Goal: Task Accomplishment & Management: Manage account settings

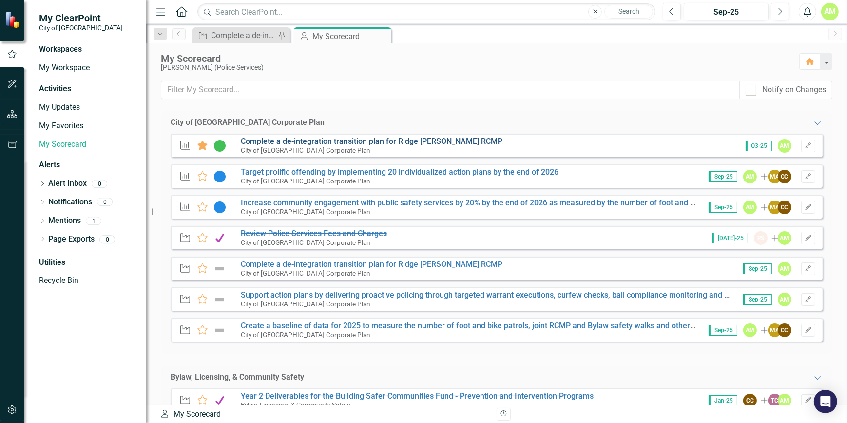
click at [361, 143] on link "Complete a de-integration transition plan for Ridge [PERSON_NAME] RCMP" at bounding box center [372, 140] width 262 height 9
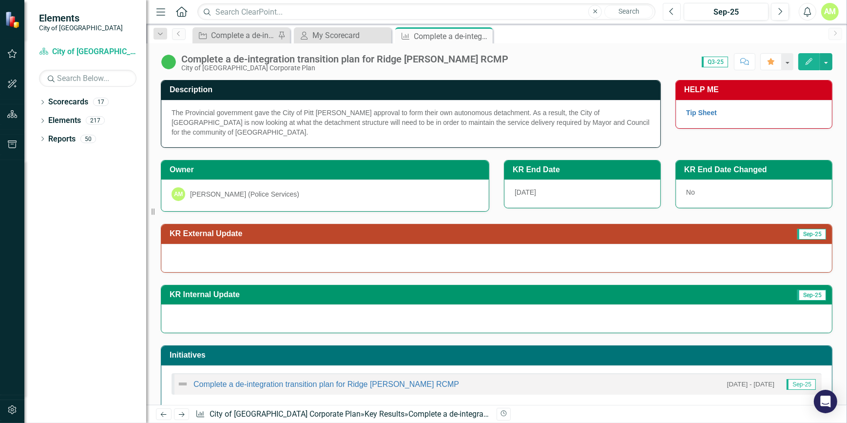
click at [673, 10] on icon "Previous" at bounding box center [671, 11] width 5 height 9
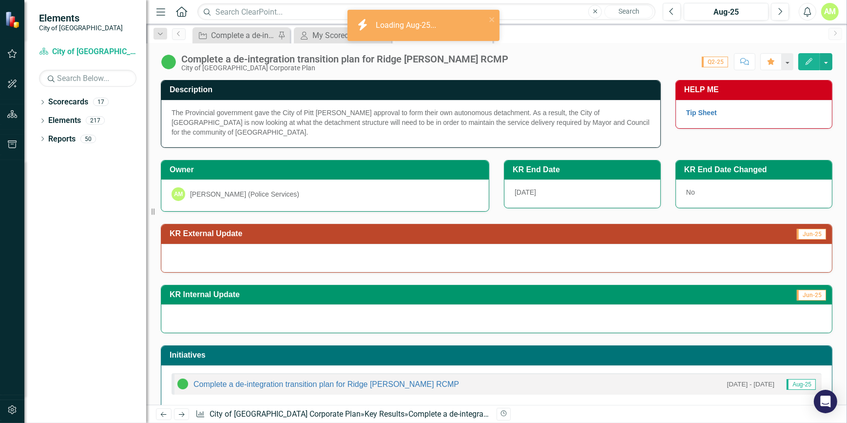
click at [806, 61] on icon "Edit" at bounding box center [809, 61] width 9 height 7
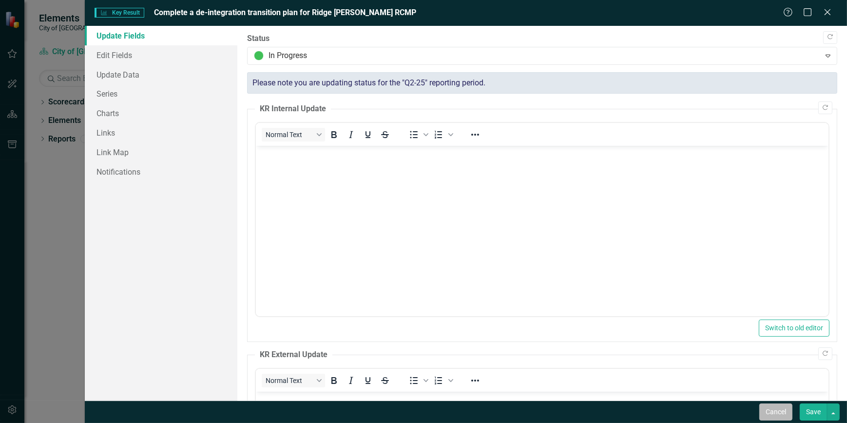
click at [779, 409] on button "Cancel" at bounding box center [775, 411] width 33 height 17
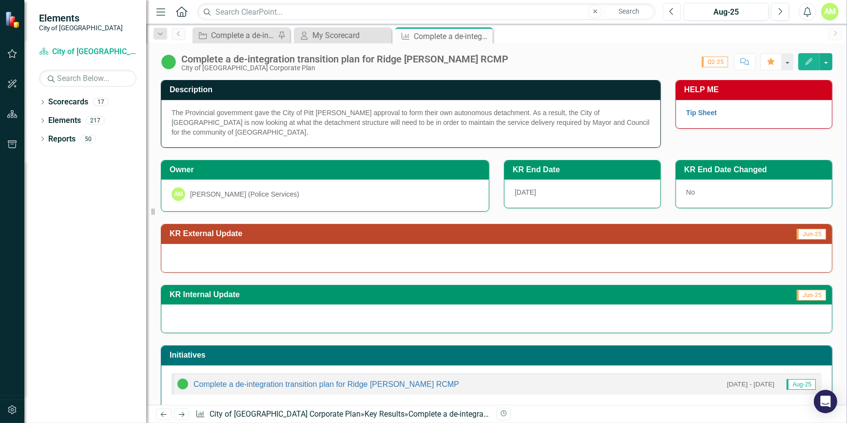
click at [673, 13] on icon "Previous" at bounding box center [671, 11] width 5 height 9
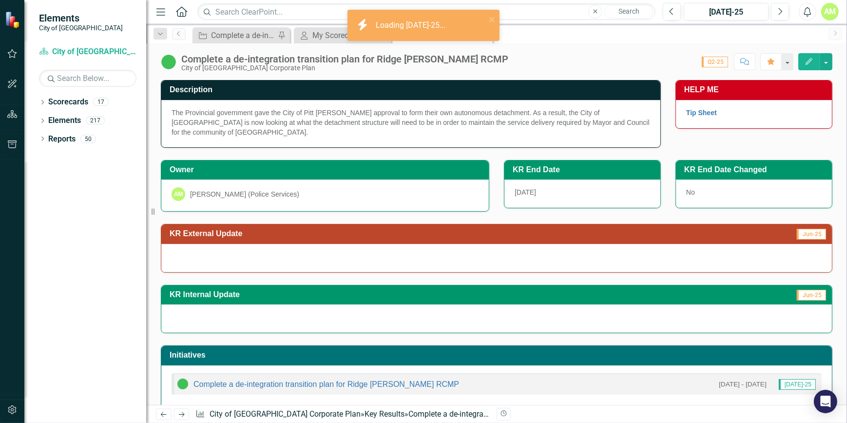
click at [809, 59] on icon "button" at bounding box center [809, 61] width 7 height 7
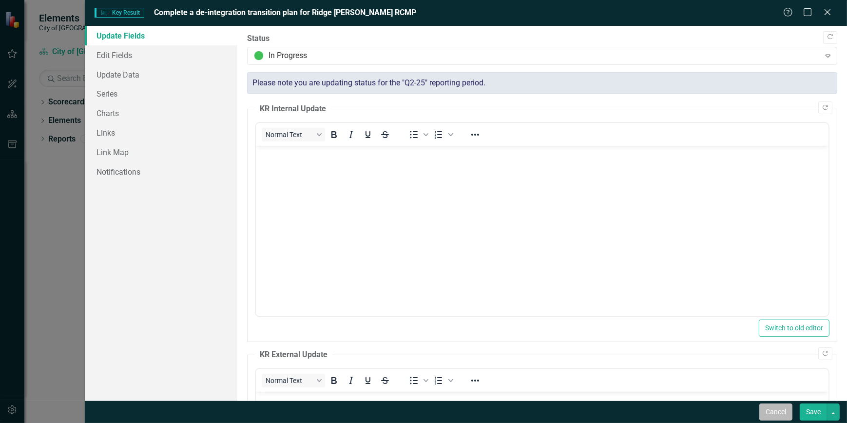
click at [784, 411] on button "Cancel" at bounding box center [775, 411] width 33 height 17
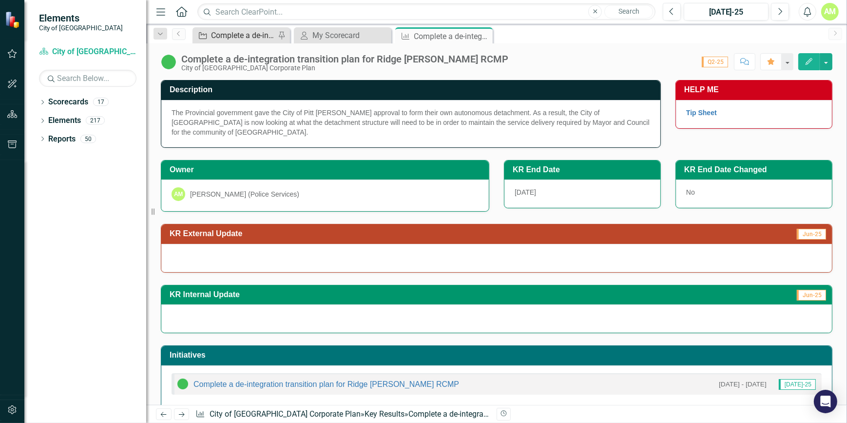
click at [261, 39] on div "Complete a de-integration transition plan for Ridge [PERSON_NAME] RCMP" at bounding box center [243, 35] width 64 height 12
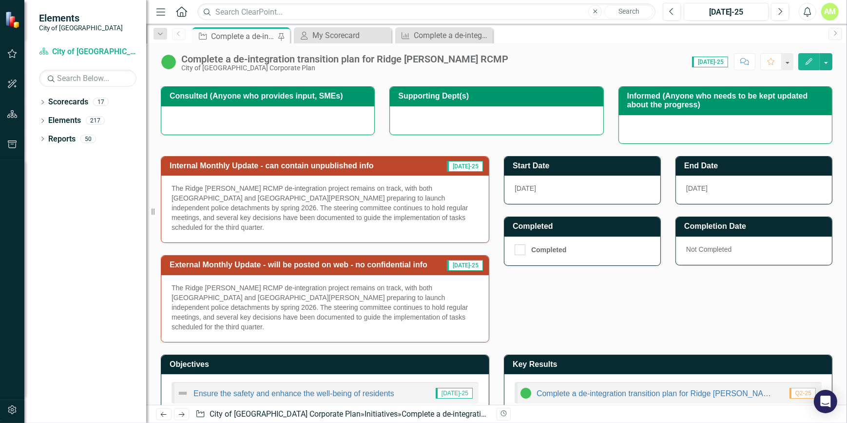
scroll to position [190, 0]
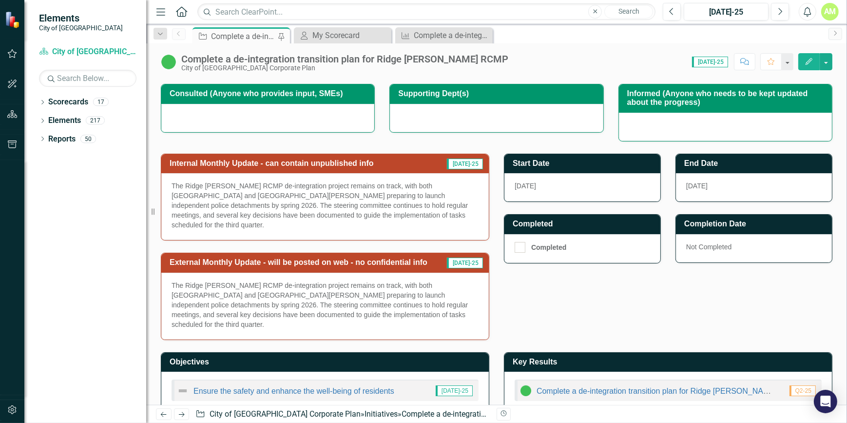
click at [392, 301] on p "The Ridge [PERSON_NAME] RCMP de-integration project remains on track, with both…" at bounding box center [325, 304] width 307 height 49
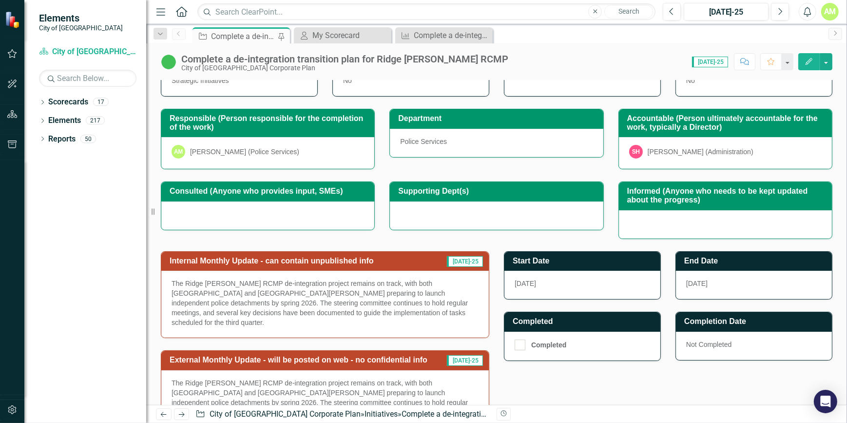
scroll to position [146, 0]
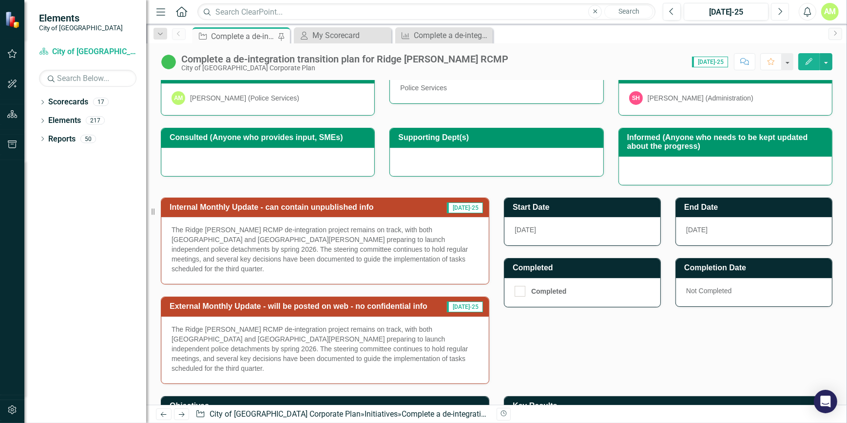
click at [786, 15] on button "Next" at bounding box center [780, 12] width 18 height 18
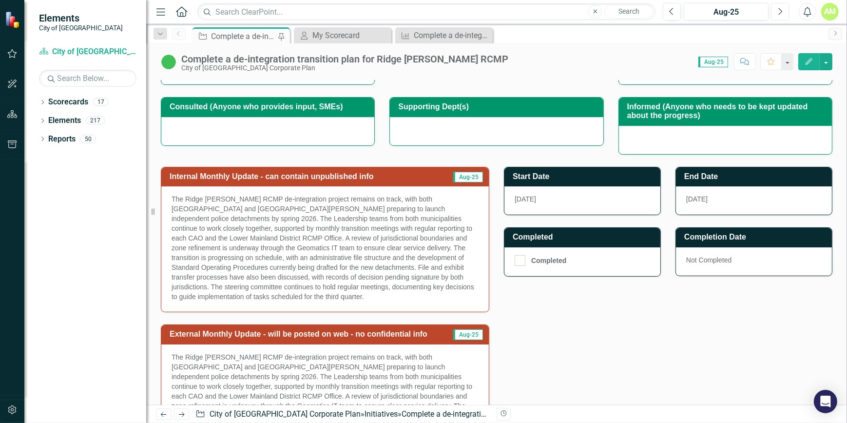
scroll to position [88, 0]
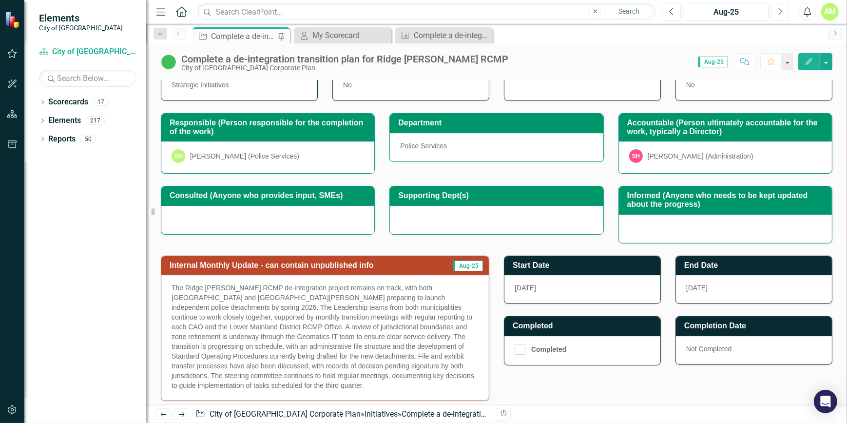
click at [780, 18] on button "Next" at bounding box center [780, 12] width 18 height 18
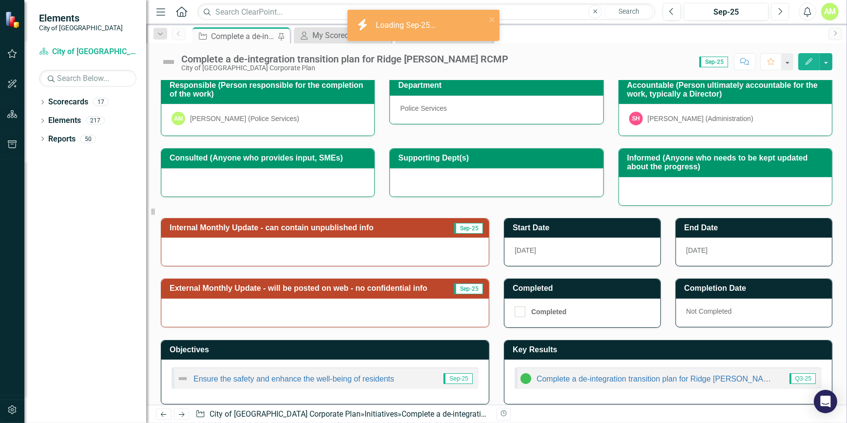
scroll to position [134, 0]
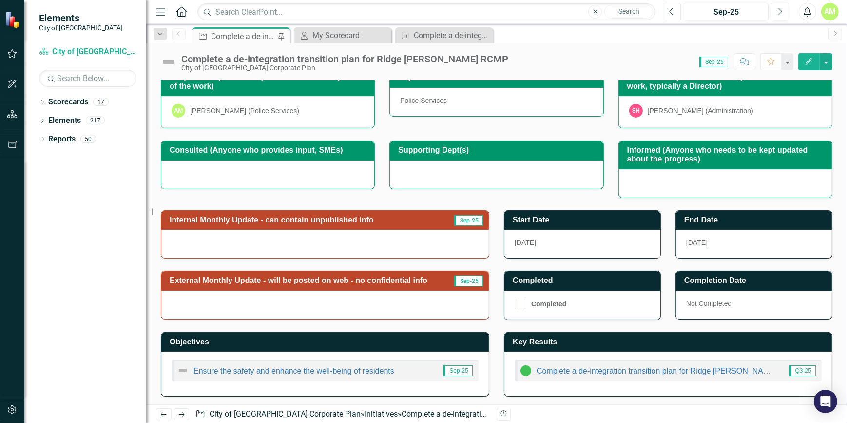
click at [677, 13] on button "Previous" at bounding box center [672, 12] width 18 height 18
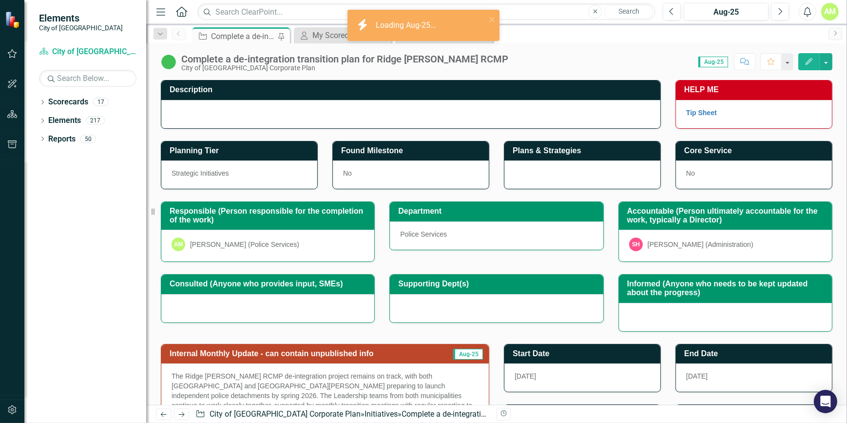
click at [807, 60] on icon "Edit" at bounding box center [809, 61] width 9 height 7
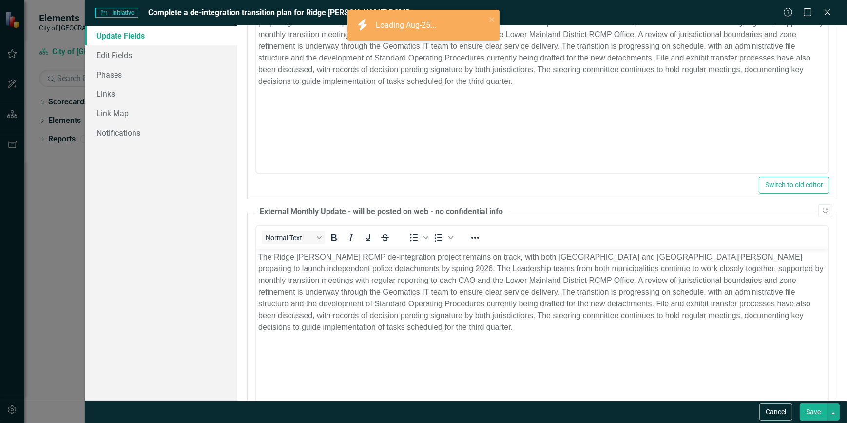
click at [489, 327] on p "The Ridge [PERSON_NAME] RCMP de-integration project remains on track, with both…" at bounding box center [542, 292] width 568 height 82
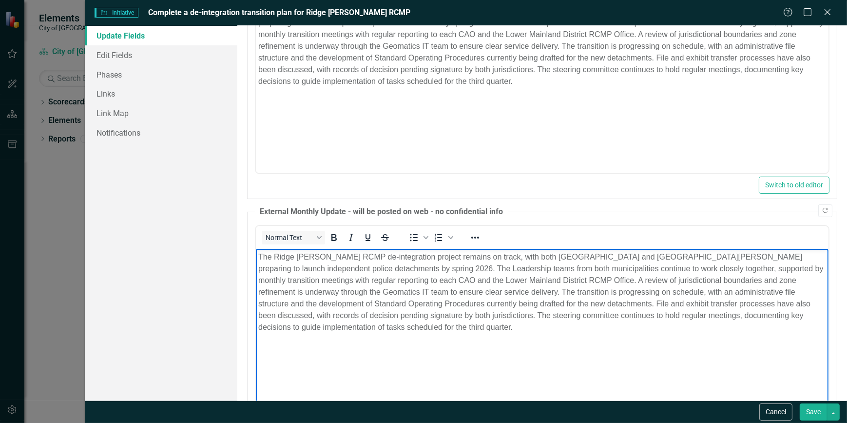
click at [813, 416] on button "Save" at bounding box center [813, 411] width 27 height 17
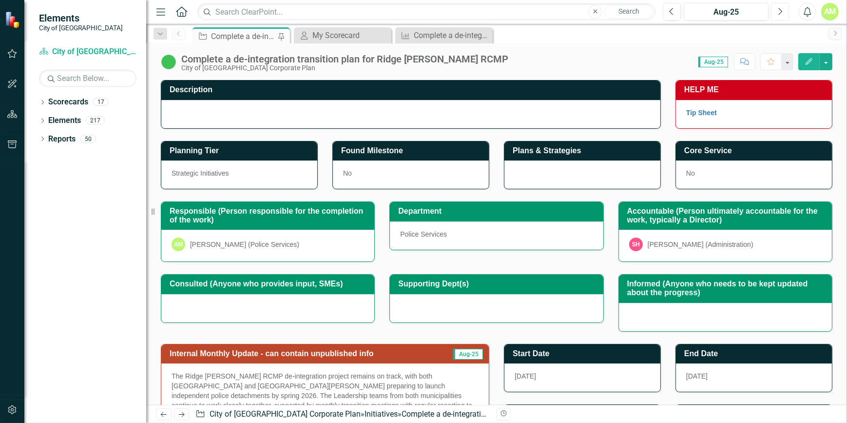
click at [780, 15] on icon "Next" at bounding box center [779, 11] width 5 height 9
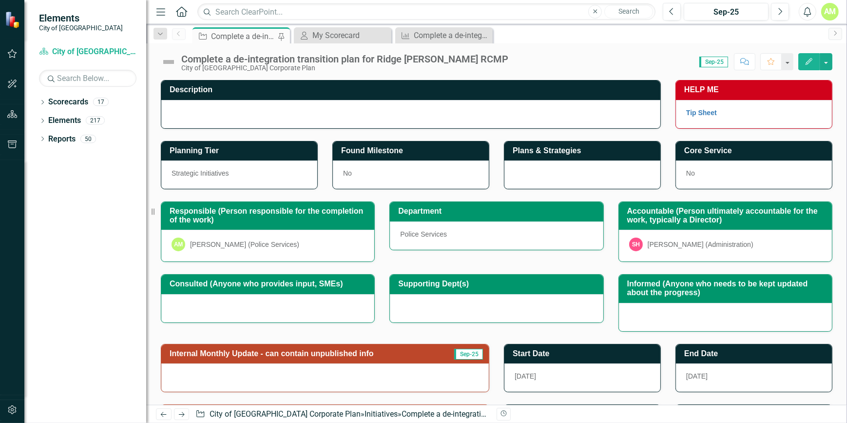
click at [814, 60] on icon "Edit" at bounding box center [809, 61] width 9 height 7
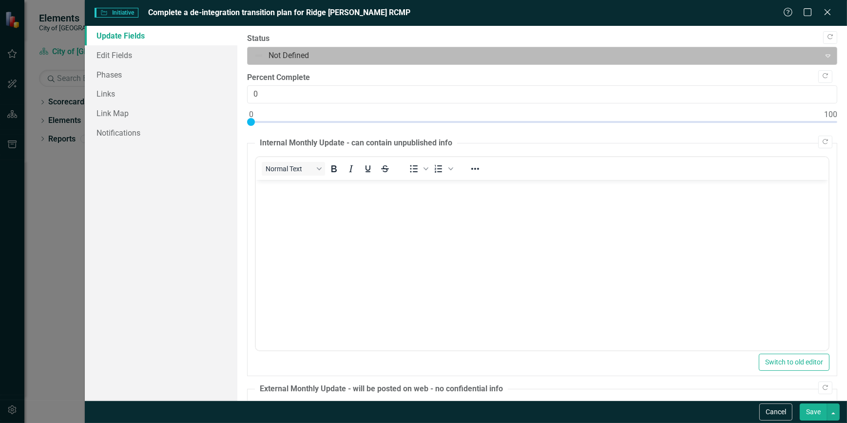
click at [310, 58] on div at bounding box center [534, 55] width 561 height 13
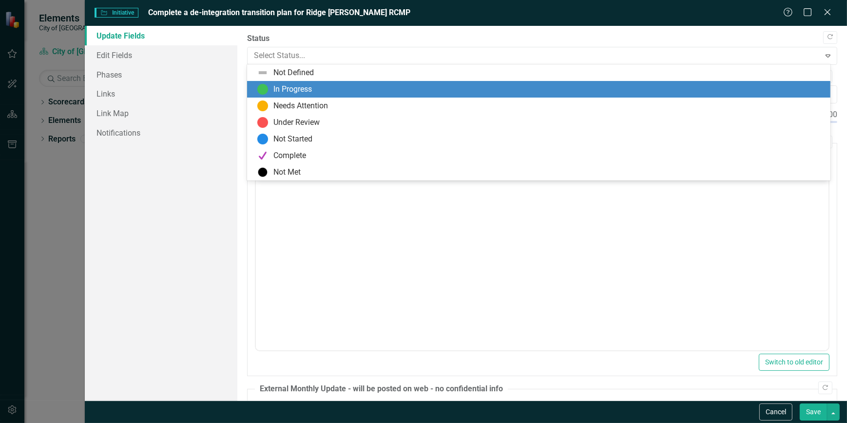
click at [316, 93] on div "In Progress" at bounding box center [541, 89] width 568 height 12
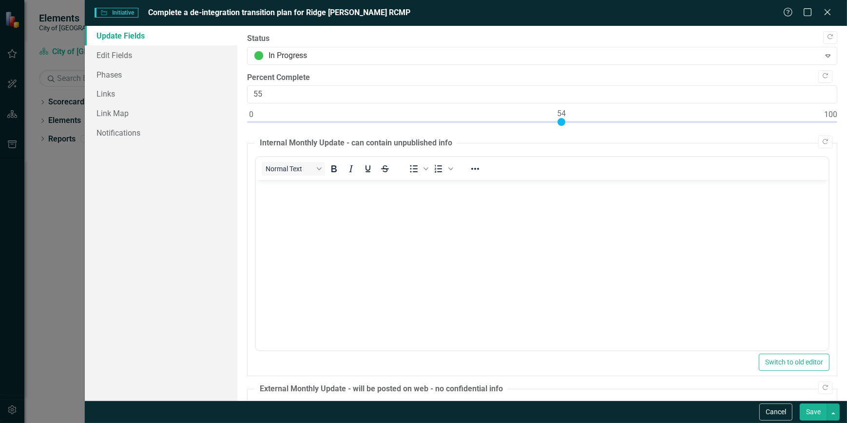
type input "56"
drag, startPoint x: 254, startPoint y: 118, endPoint x: 571, endPoint y: 112, distance: 317.4
click at [571, 118] on div at bounding box center [542, 124] width 590 height 12
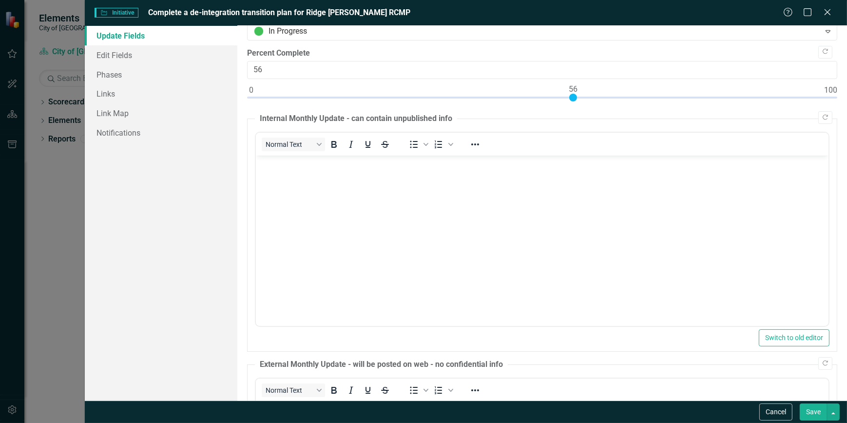
scroll to position [44, 0]
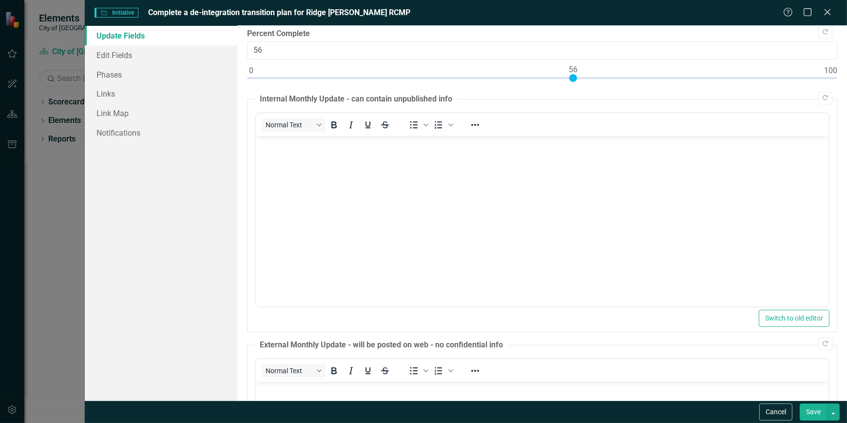
click at [513, 202] on body "Rich Text Area. Press ALT-0 for help." at bounding box center [541, 209] width 573 height 146
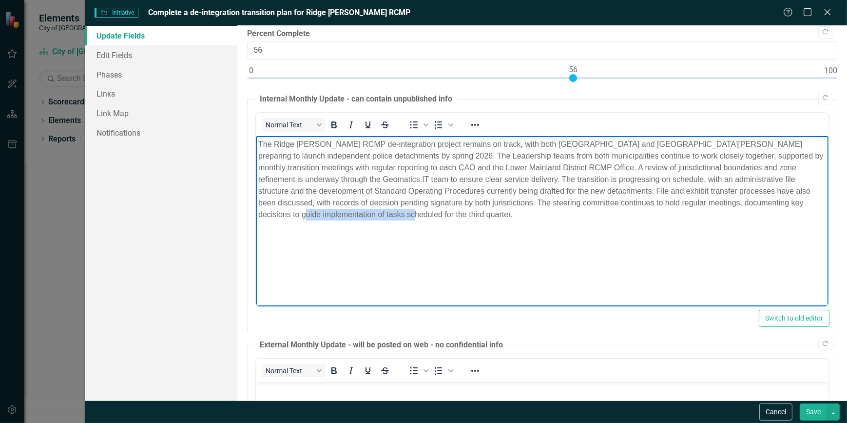
drag, startPoint x: 784, startPoint y: 200, endPoint x: 794, endPoint y: 224, distance: 25.8
click at [794, 224] on body "The Ridge [PERSON_NAME] RCMP de-integration project remains on track, with both…" at bounding box center [541, 209] width 573 height 146
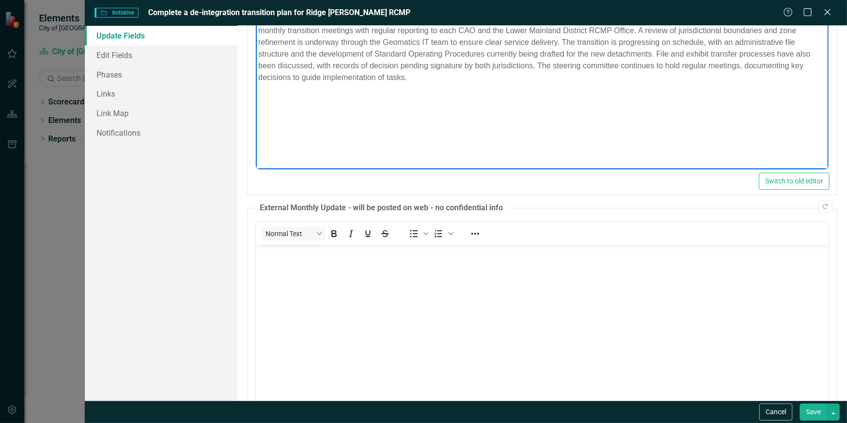
scroll to position [235, 0]
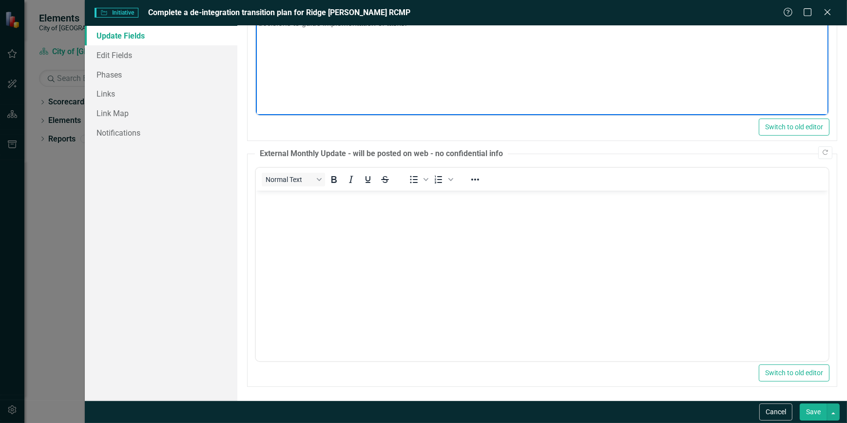
click at [394, 261] on body "Rich Text Area. Press ALT-0 for help." at bounding box center [541, 263] width 573 height 146
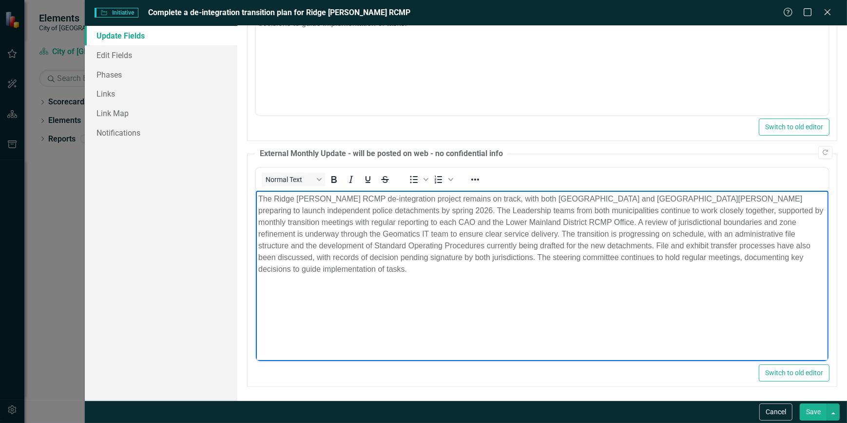
click at [809, 409] on button "Save" at bounding box center [813, 411] width 27 height 17
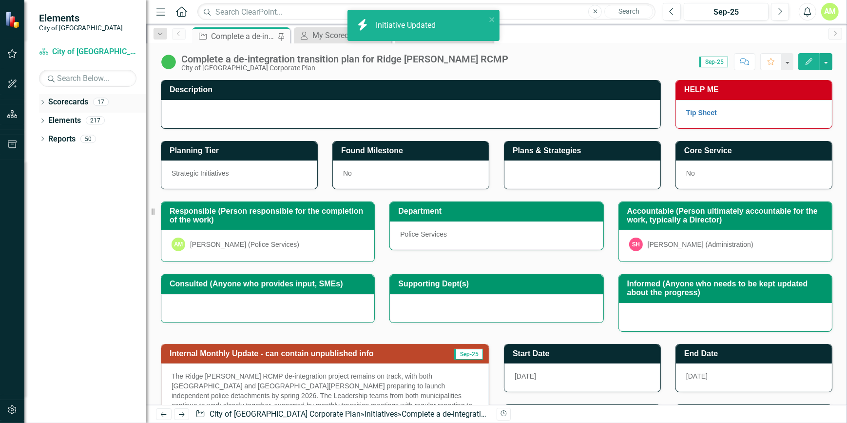
click at [83, 101] on link "Scorecards" at bounding box center [68, 102] width 40 height 11
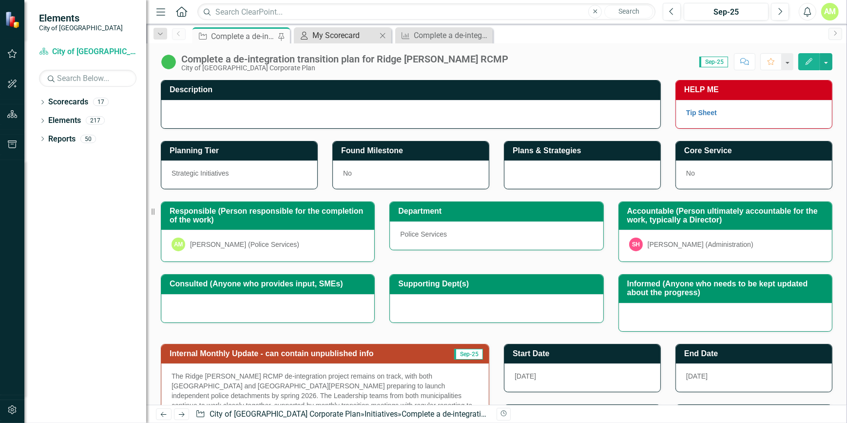
click at [329, 38] on div "My Scorecard" at bounding box center [344, 35] width 64 height 12
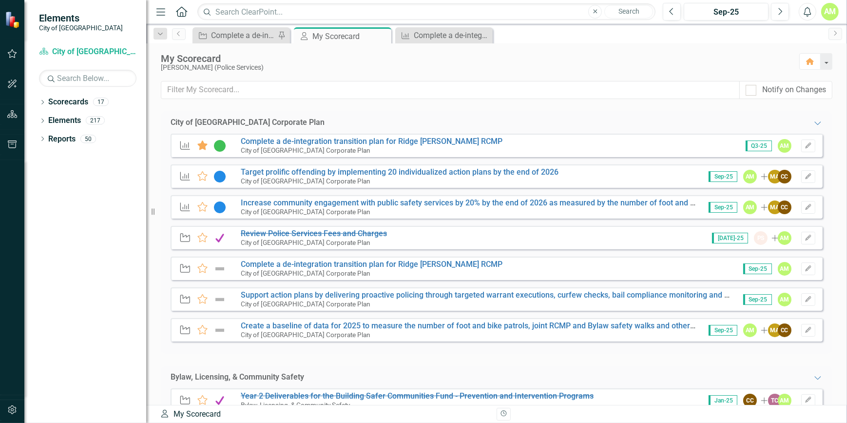
click at [462, 177] on div "City of [GEOGRAPHIC_DATA] Corporate Plan" at bounding box center [400, 180] width 318 height 9
click at [455, 172] on link "Target prolific offending by implementing 20 individualized action plans by the…" at bounding box center [400, 171] width 318 height 9
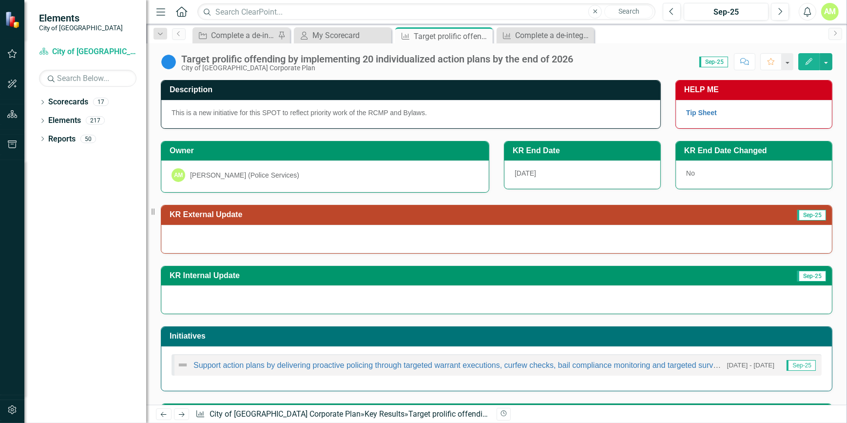
click at [815, 60] on button "Edit" at bounding box center [808, 61] width 21 height 17
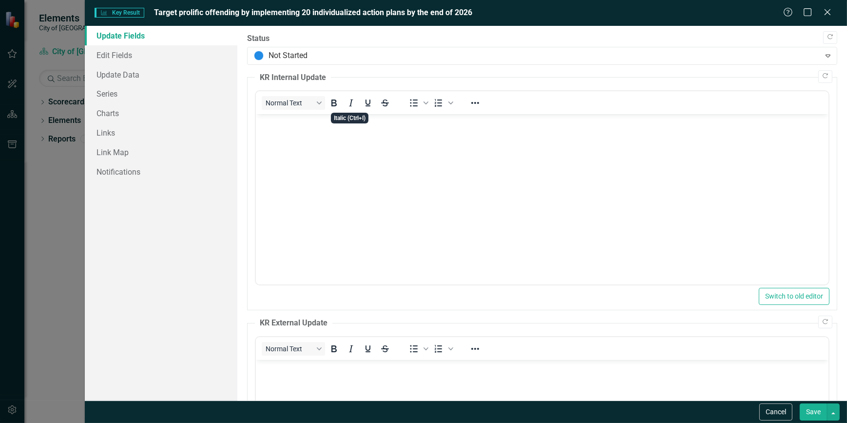
click at [400, 203] on body "Rich Text Area. Press ALT-0 for help." at bounding box center [541, 187] width 573 height 146
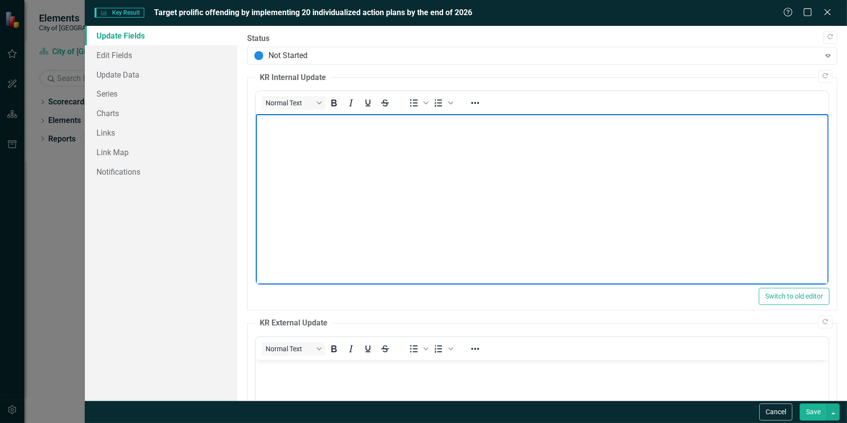
click at [361, 156] on body "Rich Text Area. Press ALT-0 for help." at bounding box center [541, 187] width 573 height 146
click at [363, 201] on body "Rich Text Area. Press ALT-0 for help." at bounding box center [541, 187] width 573 height 146
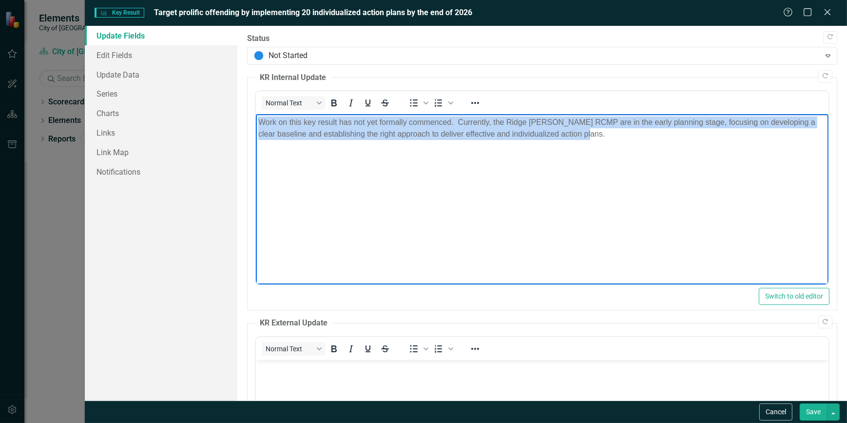
drag, startPoint x: 603, startPoint y: 142, endPoint x: 216, endPoint y: 121, distance: 387.1
click at [255, 121] on html "Work on this key result has not yet formally commenced. Currently, the Ridge [P…" at bounding box center [541, 187] width 573 height 146
copy p "Work on this key result has not yet formally commenced. Currently, the Ridge [P…"
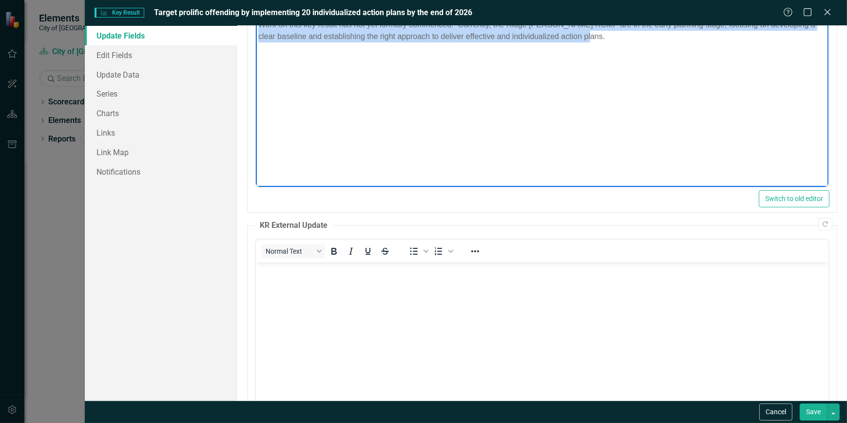
scroll to position [221, 0]
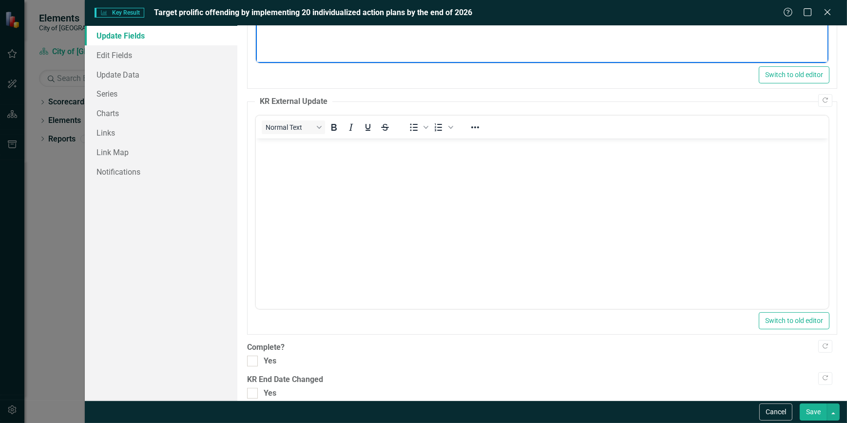
click at [407, 224] on body "Rich Text Area. Press ALT-0 for help." at bounding box center [541, 211] width 573 height 146
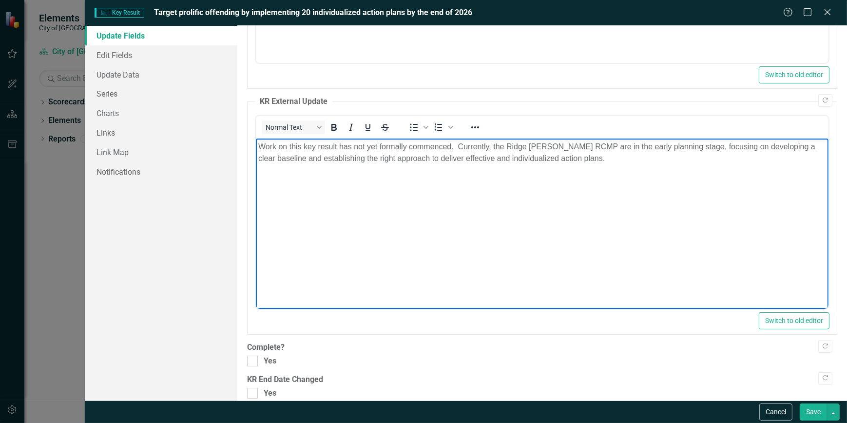
click at [816, 415] on button "Save" at bounding box center [813, 411] width 27 height 17
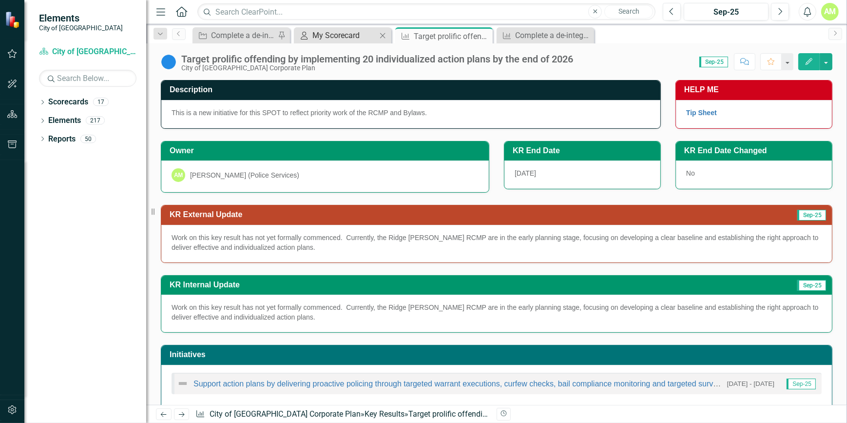
click at [346, 34] on div "My Scorecard" at bounding box center [344, 35] width 64 height 12
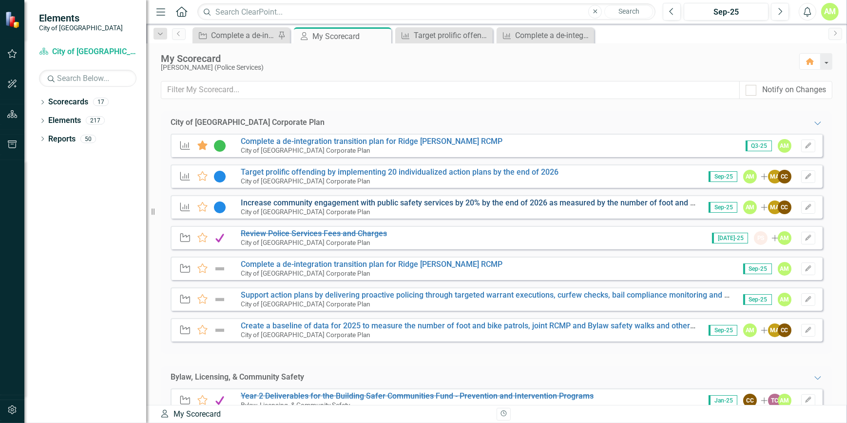
click at [331, 206] on link "Increase community engagement with public safety services by 20% by the end of …" at bounding box center [553, 202] width 625 height 9
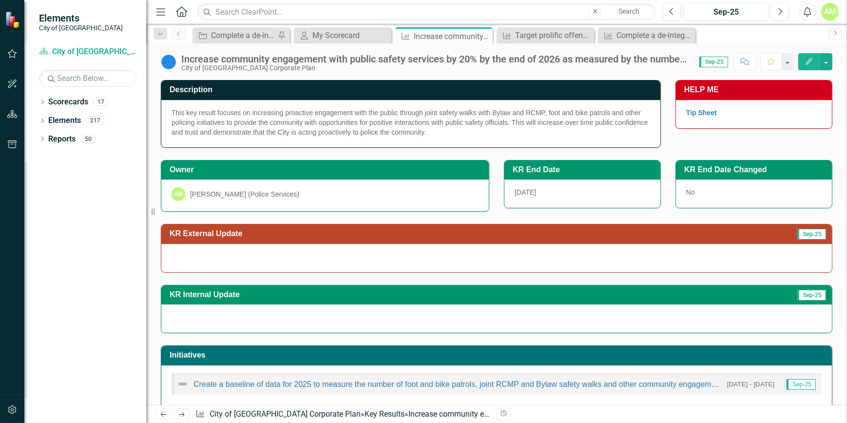
click at [435, 58] on div "Increase community engagement with public safety services by 20% by the end of …" at bounding box center [435, 59] width 508 height 11
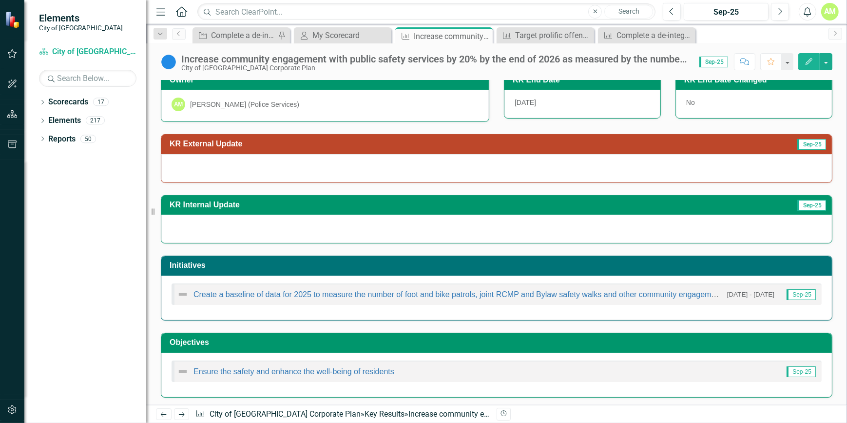
scroll to position [90, 0]
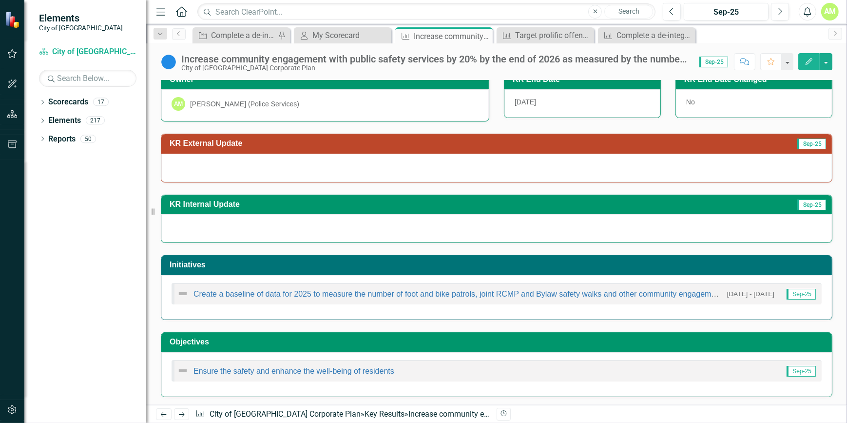
click at [501, 418] on button "Revision History" at bounding box center [504, 414] width 14 height 13
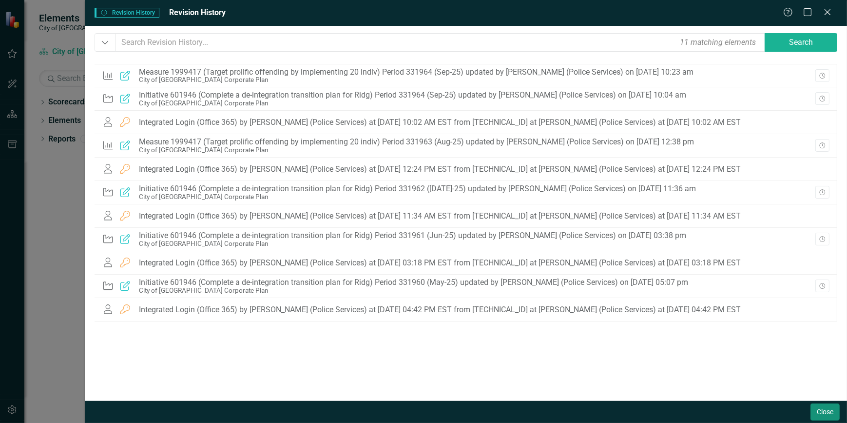
click at [819, 414] on button "Close" at bounding box center [825, 411] width 29 height 17
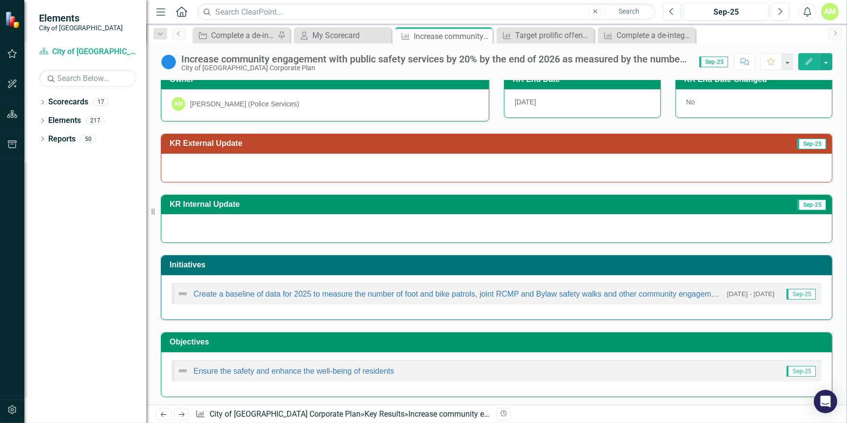
scroll to position [0, 0]
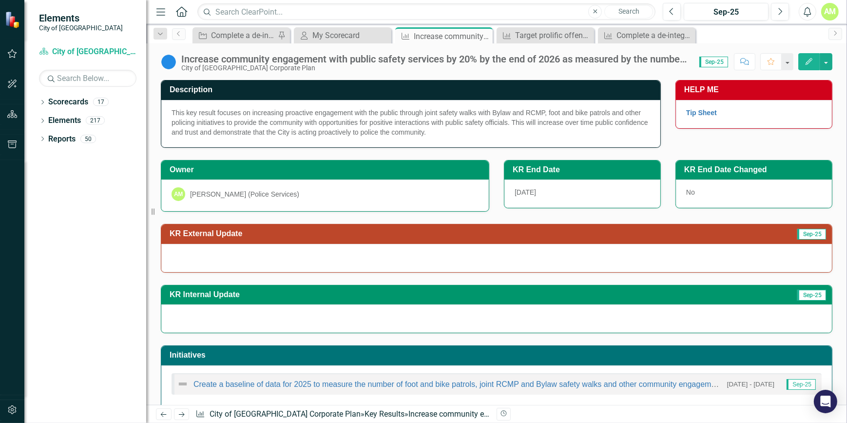
click at [814, 62] on button "Edit" at bounding box center [808, 61] width 21 height 17
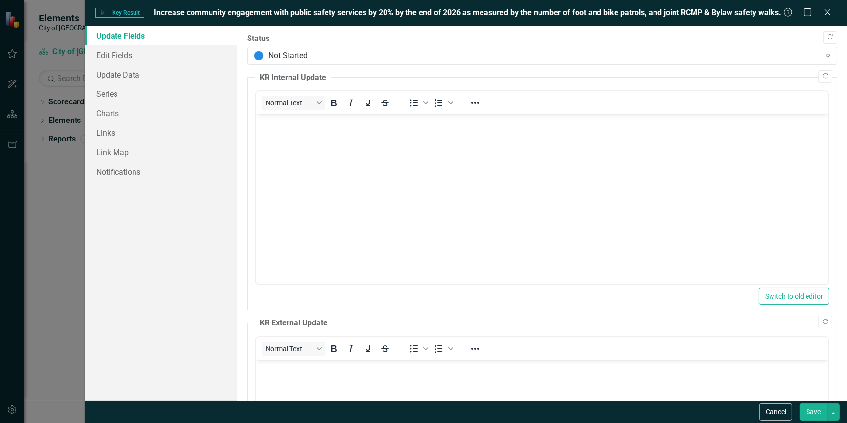
click at [325, 173] on body "Rich Text Area. Press ALT-0 for help." at bounding box center [541, 187] width 573 height 146
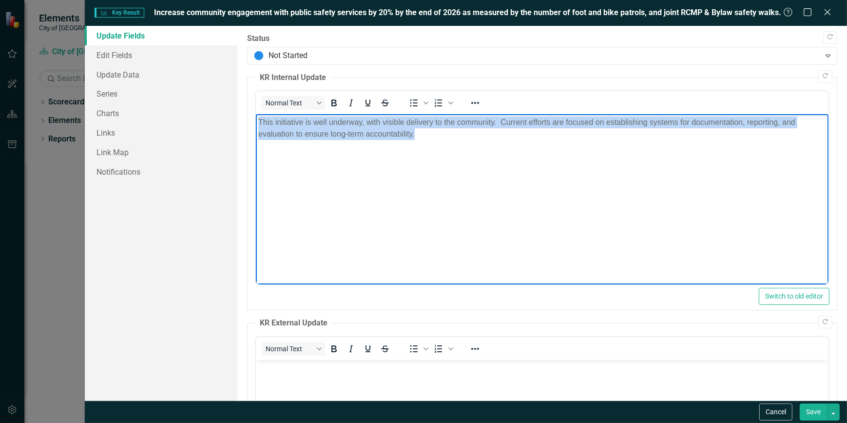
drag, startPoint x: 444, startPoint y: 149, endPoint x: 117, endPoint y: 90, distance: 332.9
click at [255, 114] on html "This initiative is well underway, with visible delivery to the community. Curre…" at bounding box center [541, 187] width 573 height 146
copy p "This initiative is well underway, with visible delivery to the community. Curre…"
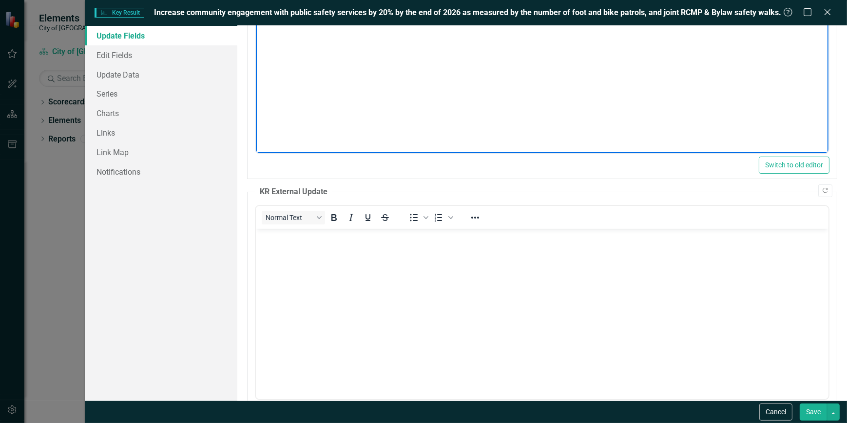
scroll to position [133, 0]
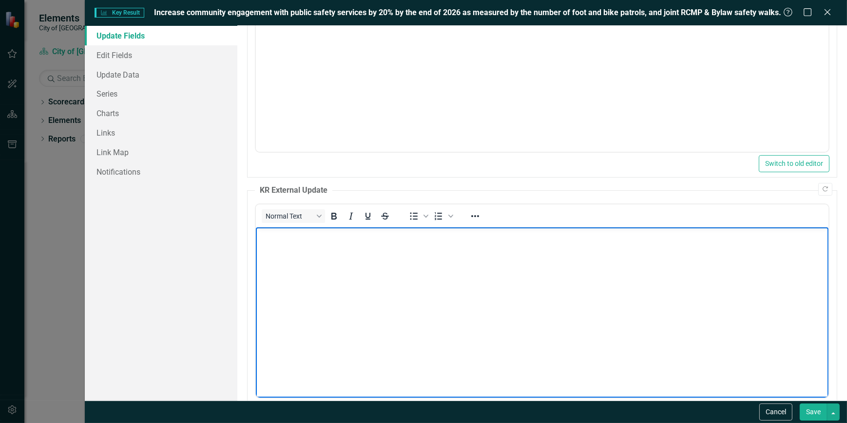
click at [426, 281] on body "Rich Text Area. Press ALT-0 for help." at bounding box center [541, 300] width 573 height 146
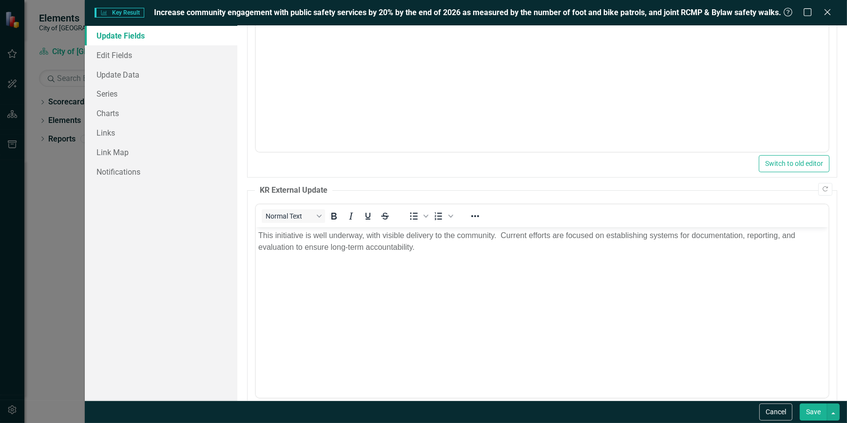
click at [813, 408] on button "Save" at bounding box center [813, 411] width 27 height 17
